Goal: Task Accomplishment & Management: Use online tool/utility

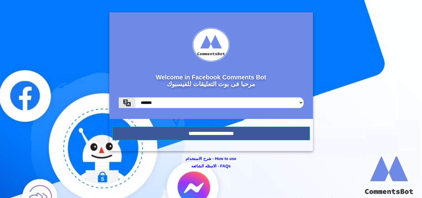
click at [265, 119] on div "Welcome in Facebook Comments Bot مرحبا فى بوت التعليقات للفيسبوك ******* *******" at bounding box center [210, 65] width 203 height 106
click at [280, 130] on input "**********" at bounding box center [210, 134] width 197 height 14
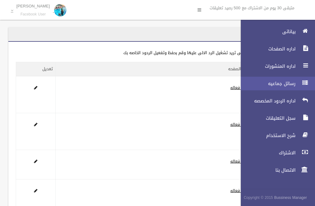
click at [286, 83] on span "رسائل جماعيه" at bounding box center [266, 83] width 62 height 6
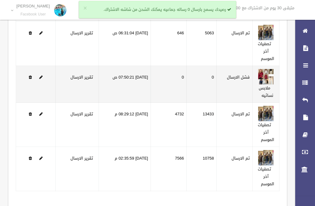
scroll to position [123, 0]
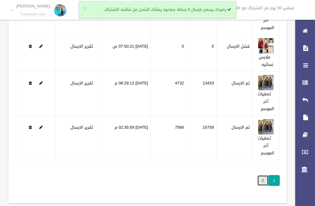
click at [263, 180] on link "2" at bounding box center [262, 180] width 11 height 11
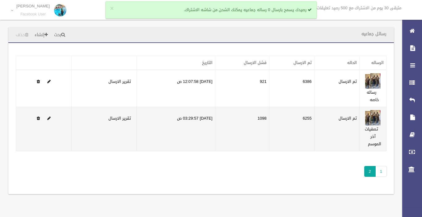
click at [314, 125] on td "تم الارسال" at bounding box center [336, 129] width 45 height 44
click at [314, 116] on label "تم الارسال" at bounding box center [347, 118] width 18 height 7
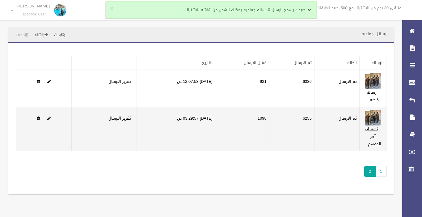
click at [314, 116] on label "تم الارسال" at bounding box center [347, 118] width 18 height 7
click at [110, 114] on link "تقرير الارسال" at bounding box center [119, 118] width 23 height 8
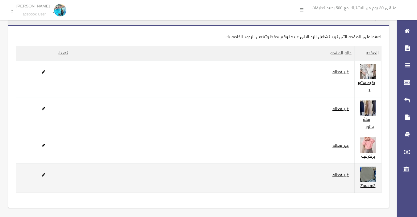
scroll to position [21, 0]
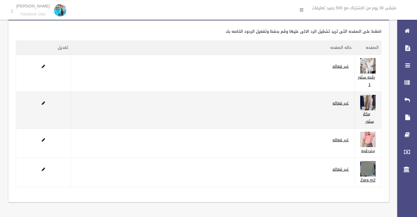
click at [314, 109] on td "غير فعاله" at bounding box center [213, 110] width 284 height 37
click at [314, 101] on link "غير فعاله" at bounding box center [340, 103] width 16 height 8
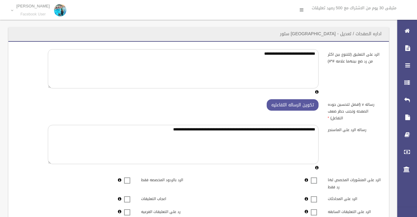
drag, startPoint x: 320, startPoint y: 201, endPoint x: 323, endPoint y: 199, distance: 3.7
drag, startPoint x: 323, startPoint y: 199, endPoint x: 0, endPoint y: 229, distance: 324.6
